Goal: Task Accomplishment & Management: Manage account settings

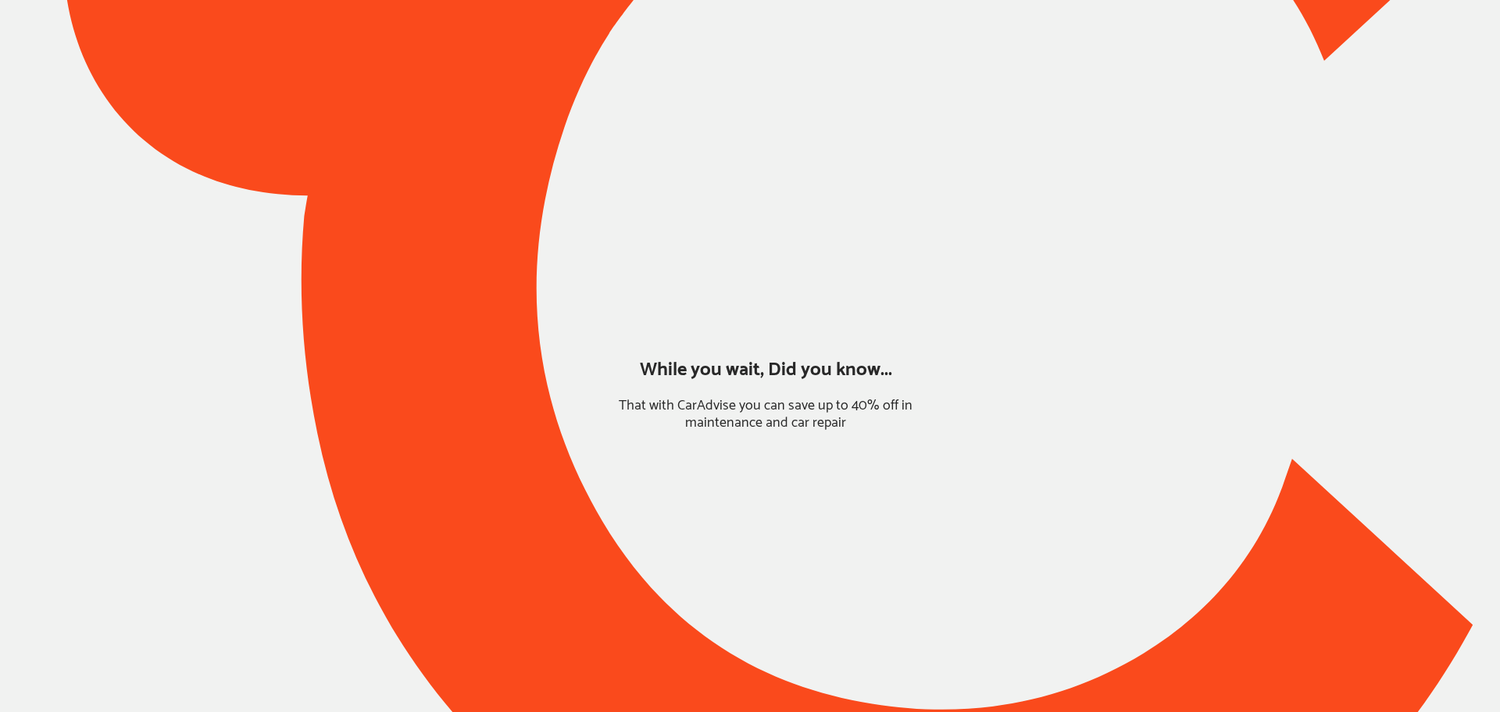
type input "*******"
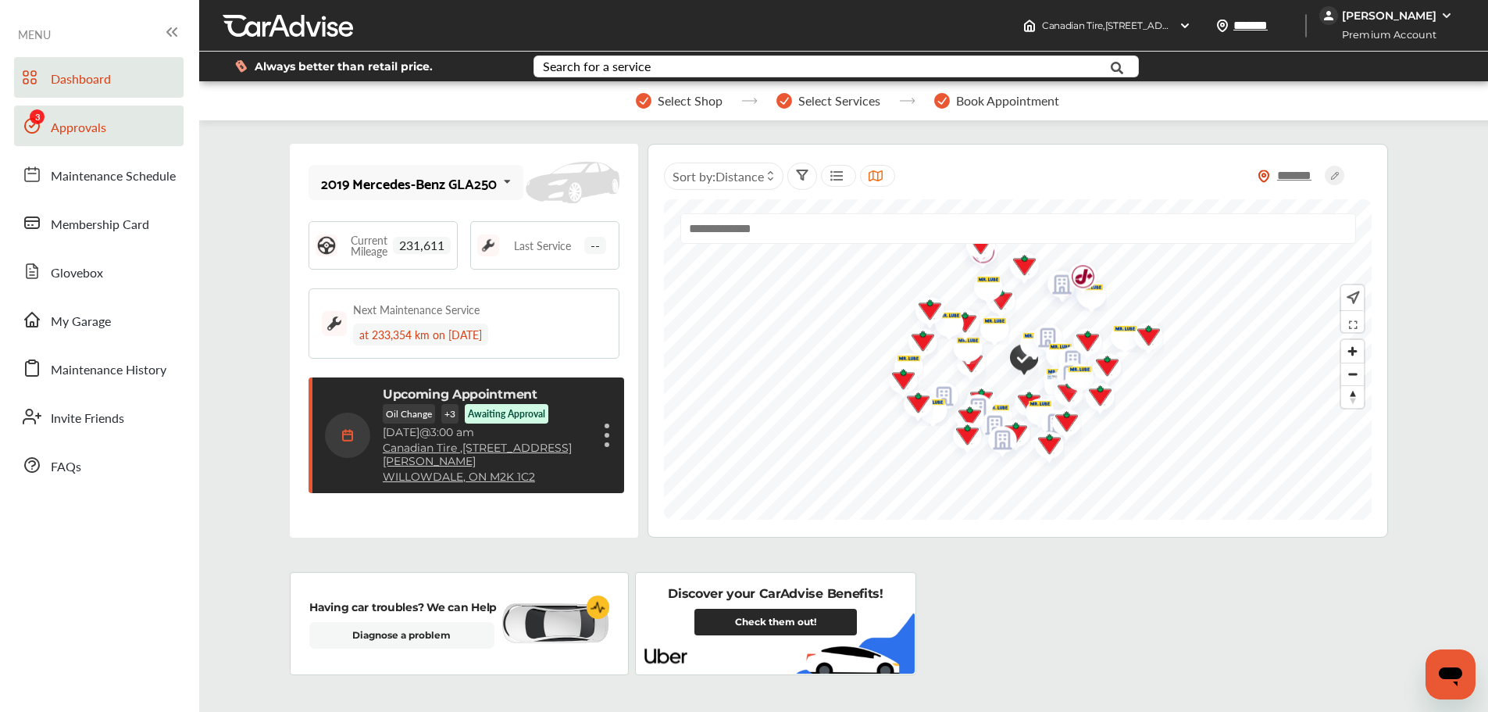
drag, startPoint x: 73, startPoint y: 138, endPoint x: 93, endPoint y: 140, distance: 20.4
click at [73, 138] on link "Approvals" at bounding box center [99, 125] width 170 height 41
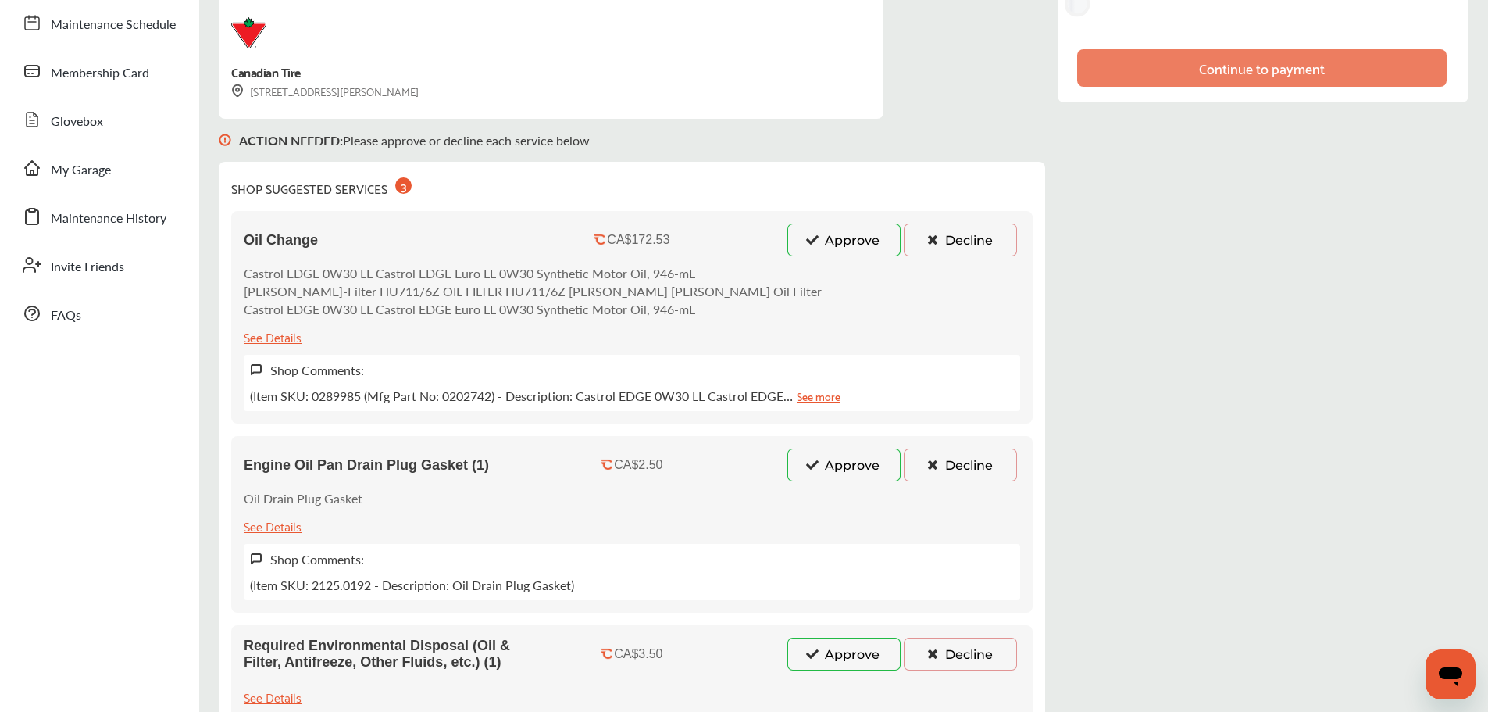
scroll to position [156, 0]
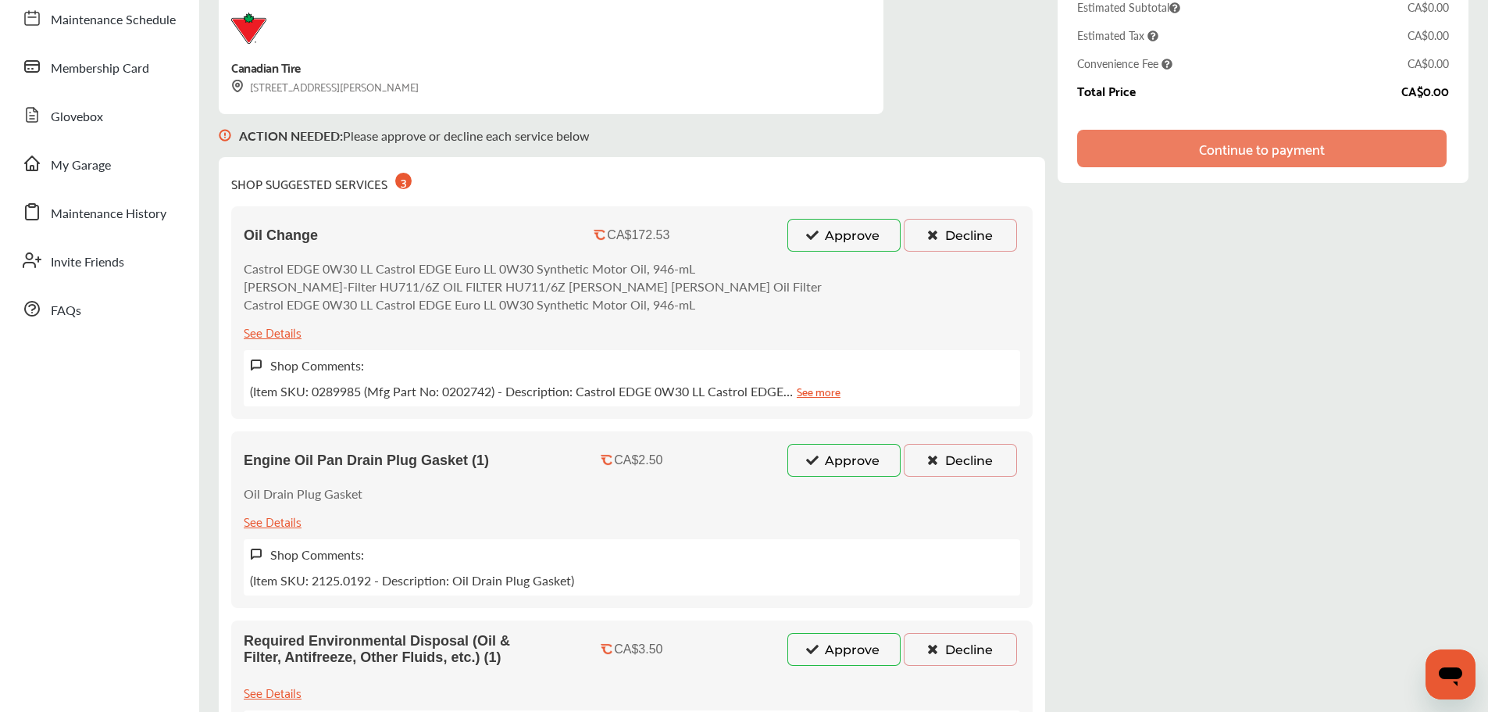
click at [873, 239] on button "Approve" at bounding box center [844, 235] width 113 height 33
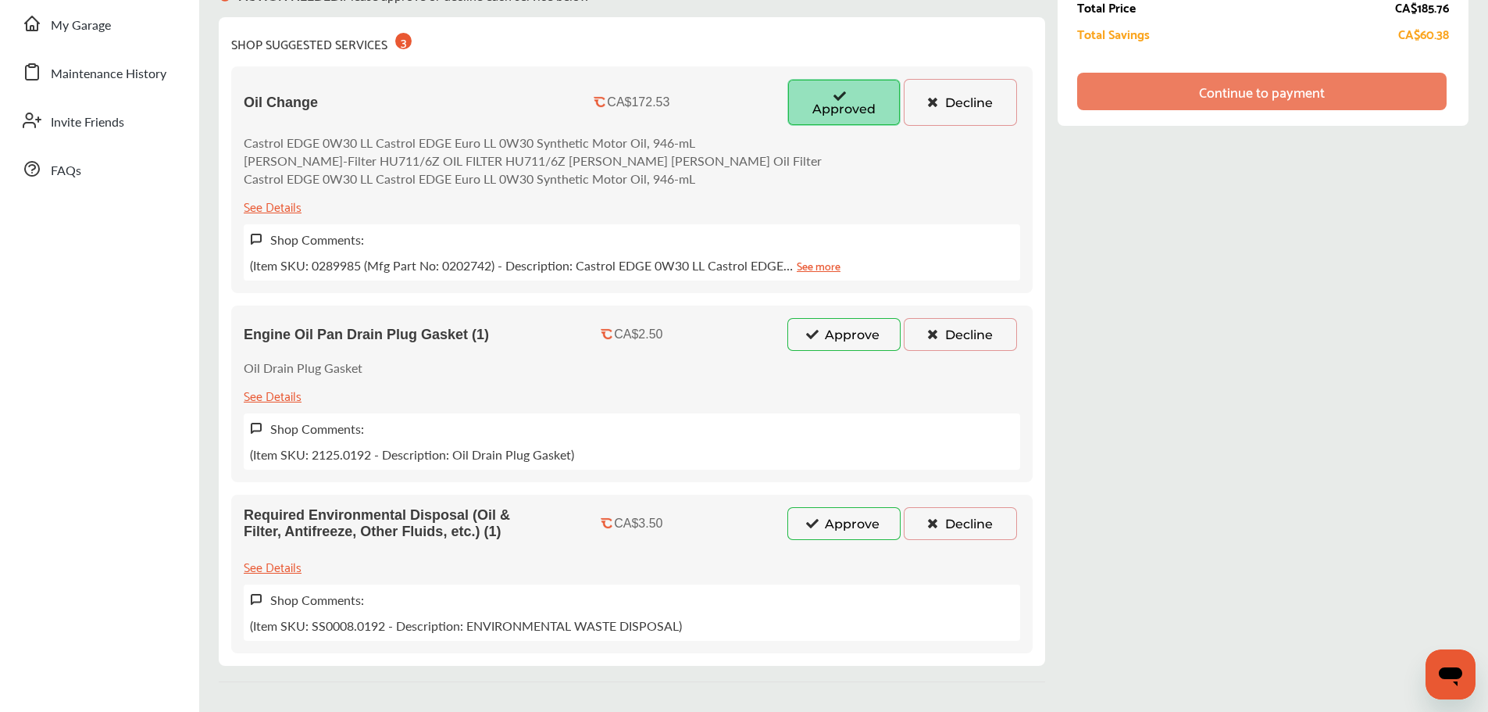
scroll to position [378, 0]
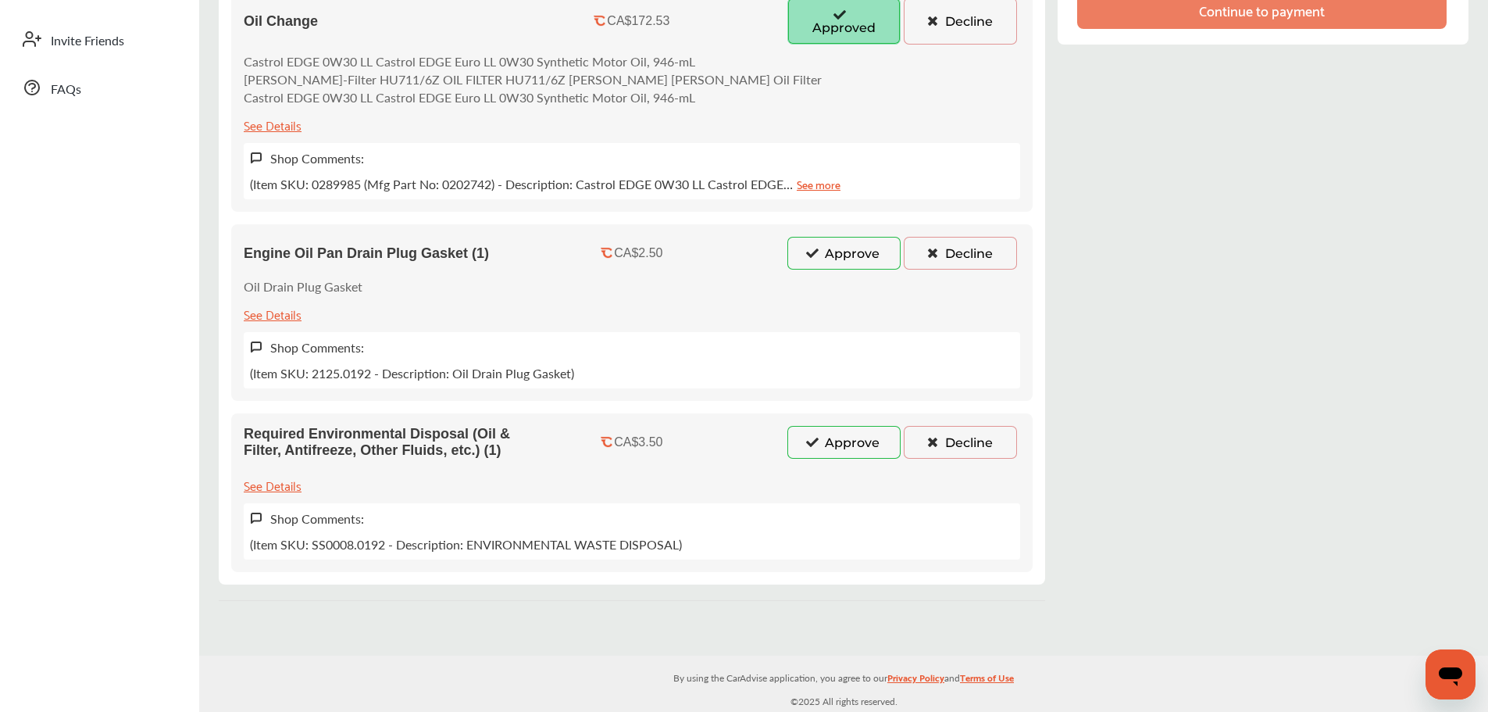
click at [863, 437] on button "Approve" at bounding box center [844, 442] width 113 height 33
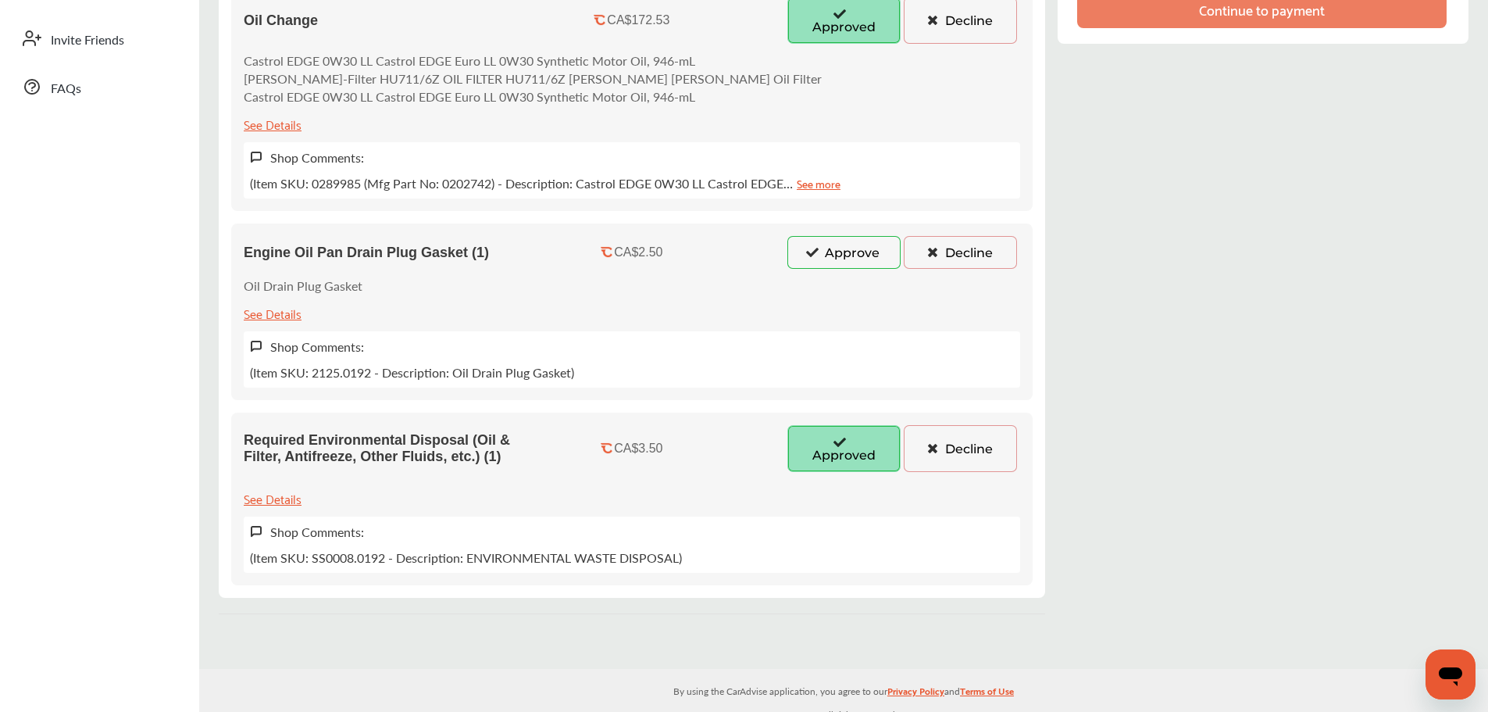
click at [865, 263] on button "Approve" at bounding box center [844, 252] width 113 height 33
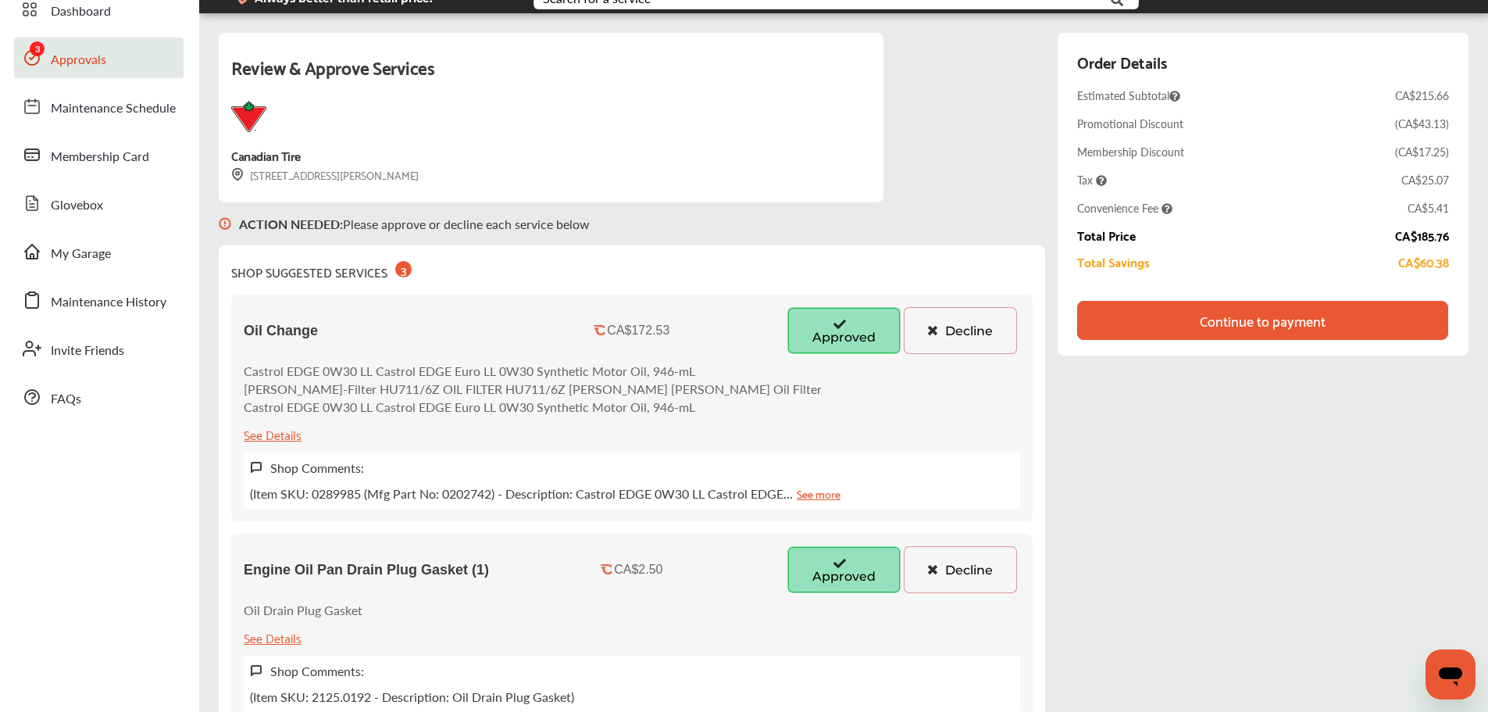
scroll to position [66, 0]
